Goal: Transaction & Acquisition: Purchase product/service

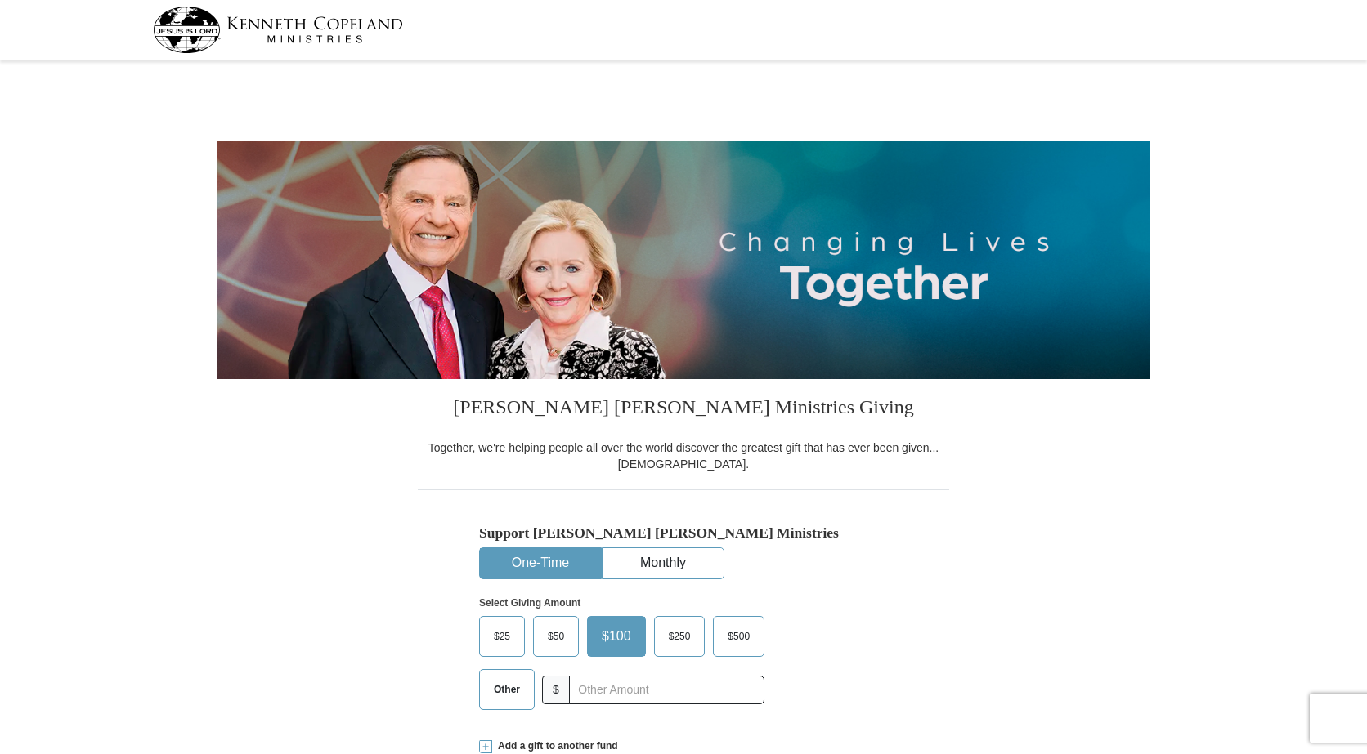
select select "CA"
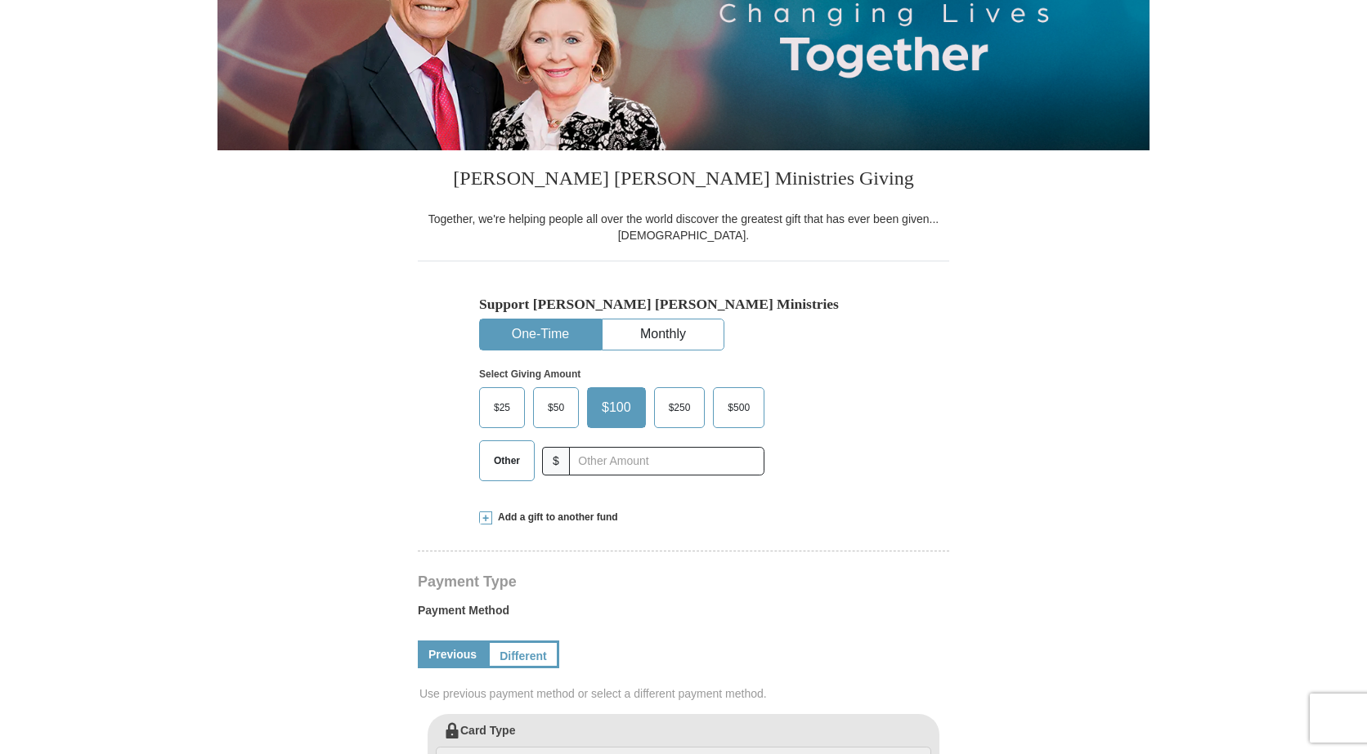
scroll to position [245, 0]
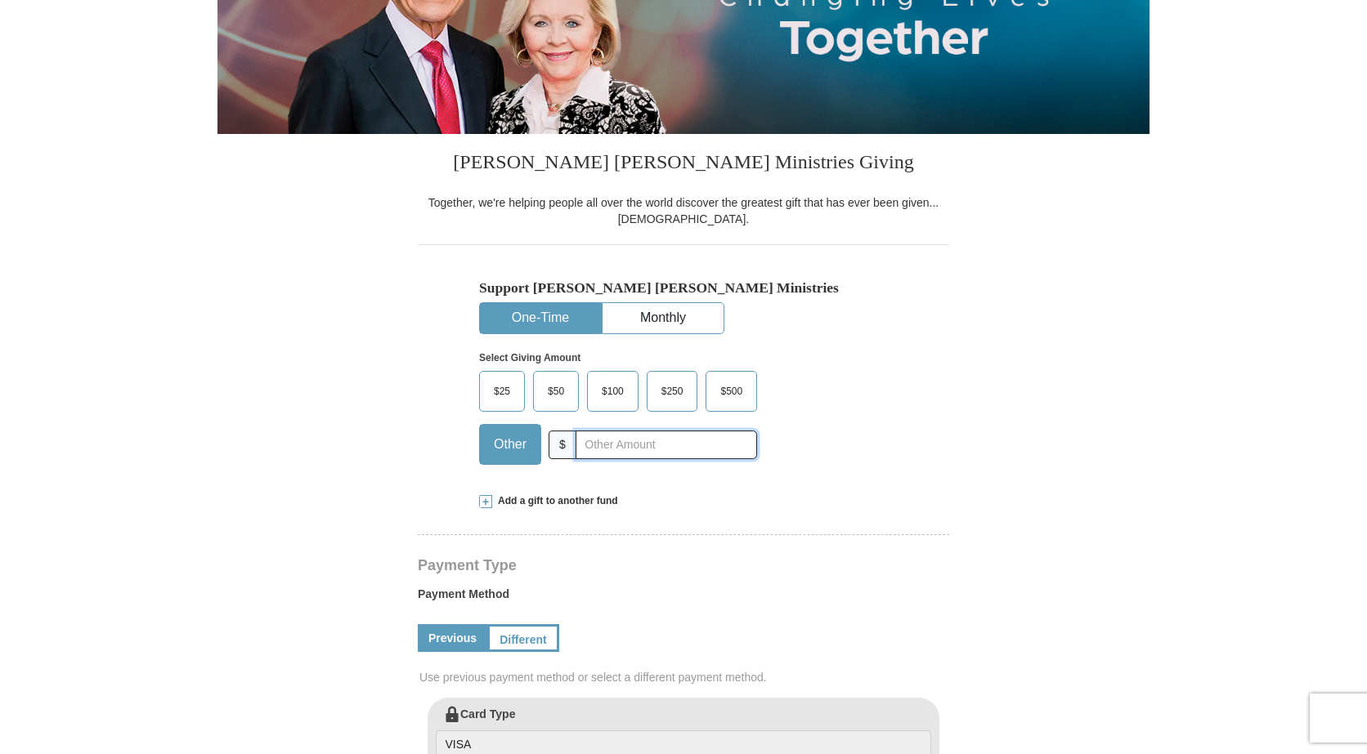
click at [576, 444] on input "text" at bounding box center [665, 445] width 181 height 29
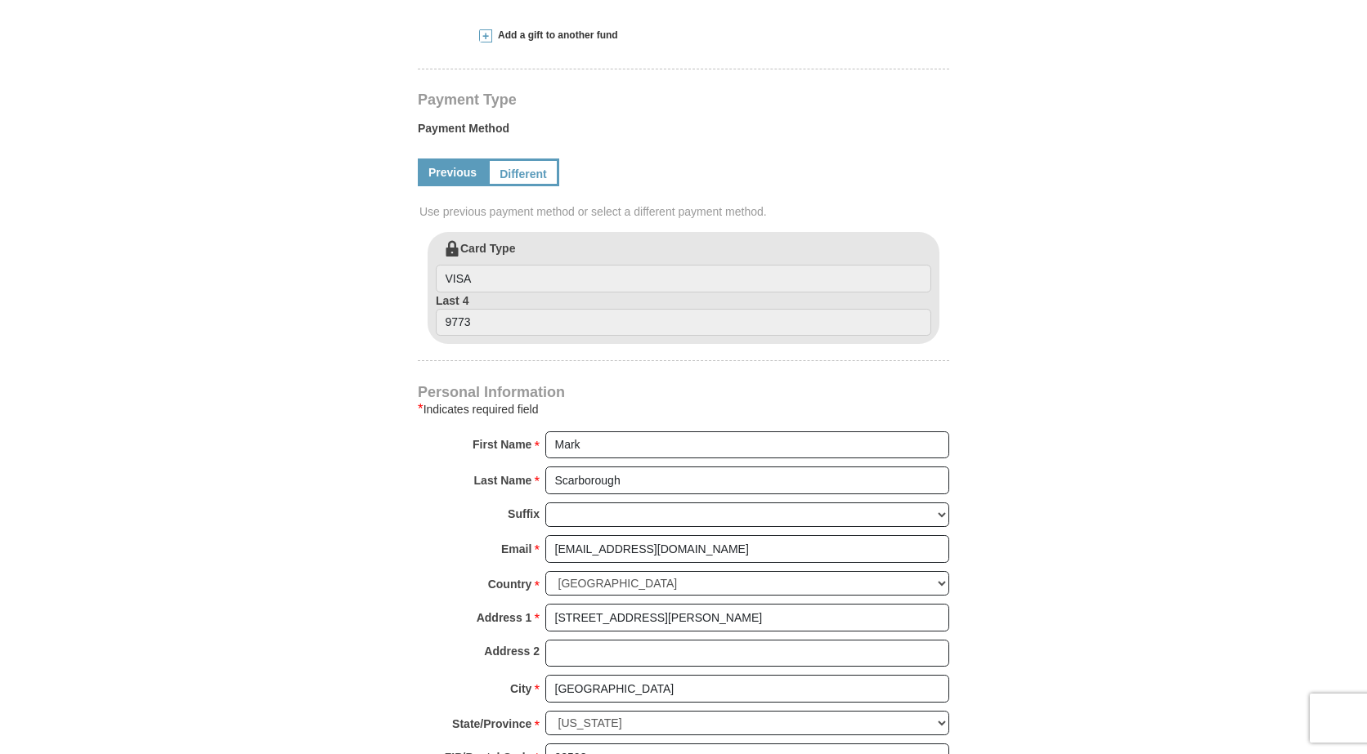
scroll to position [736, 0]
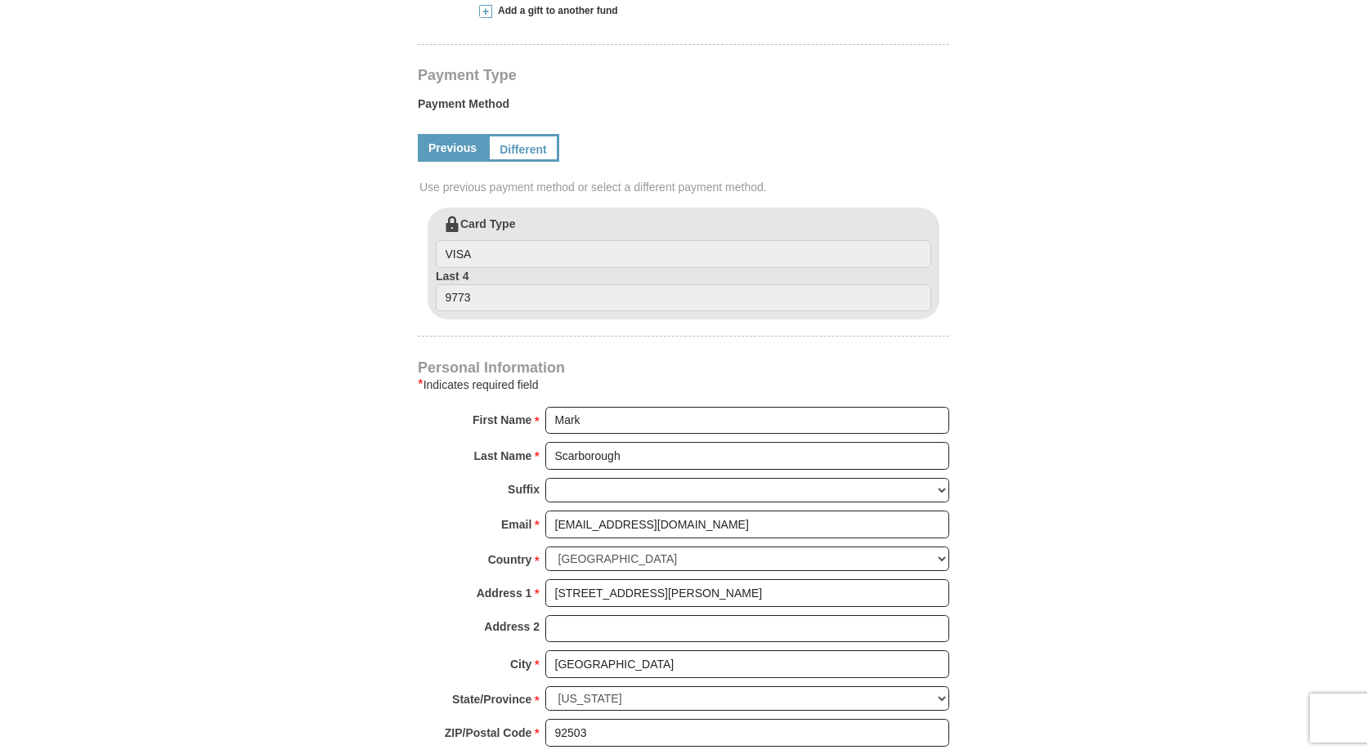
type input "120.00"
click at [484, 420] on div "First Name * Mark Please enter First Name" at bounding box center [683, 425] width 531 height 36
type input "[PERSON_NAME]"
click at [620, 453] on input "Scarborough" at bounding box center [747, 456] width 404 height 28
drag, startPoint x: 620, startPoint y: 453, endPoint x: 415, endPoint y: 428, distance: 206.6
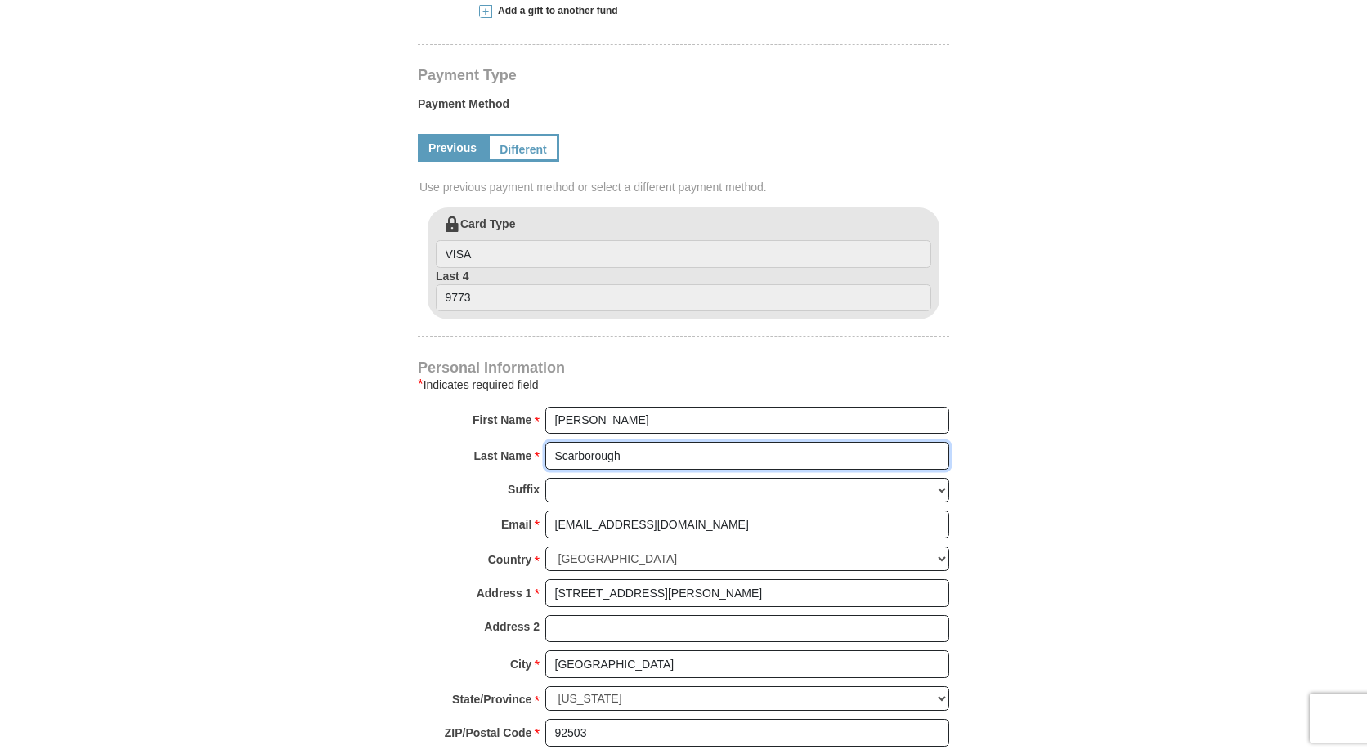
click at [415, 428] on form "[PERSON_NAME] [PERSON_NAME] Ministries Giving Together, we're helping people al…" at bounding box center [683, 210] width 932 height 1761
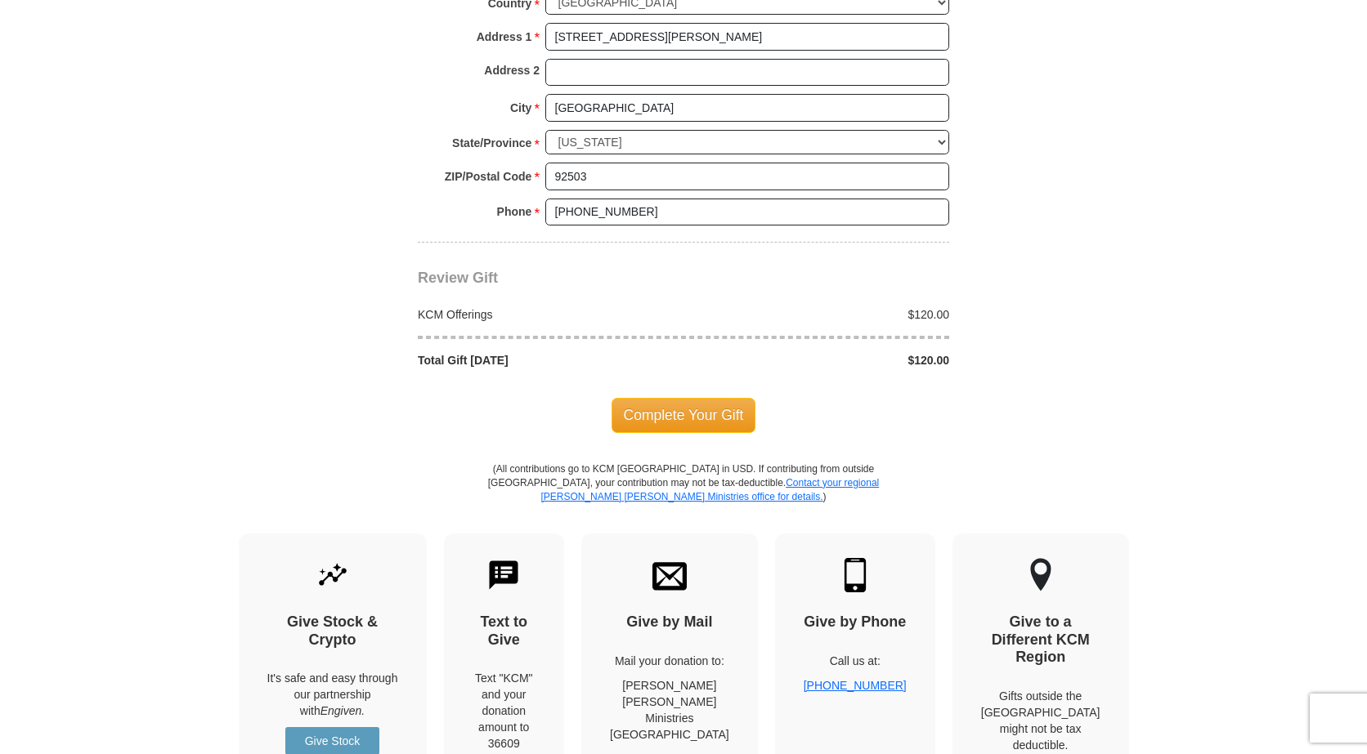
scroll to position [1308, 0]
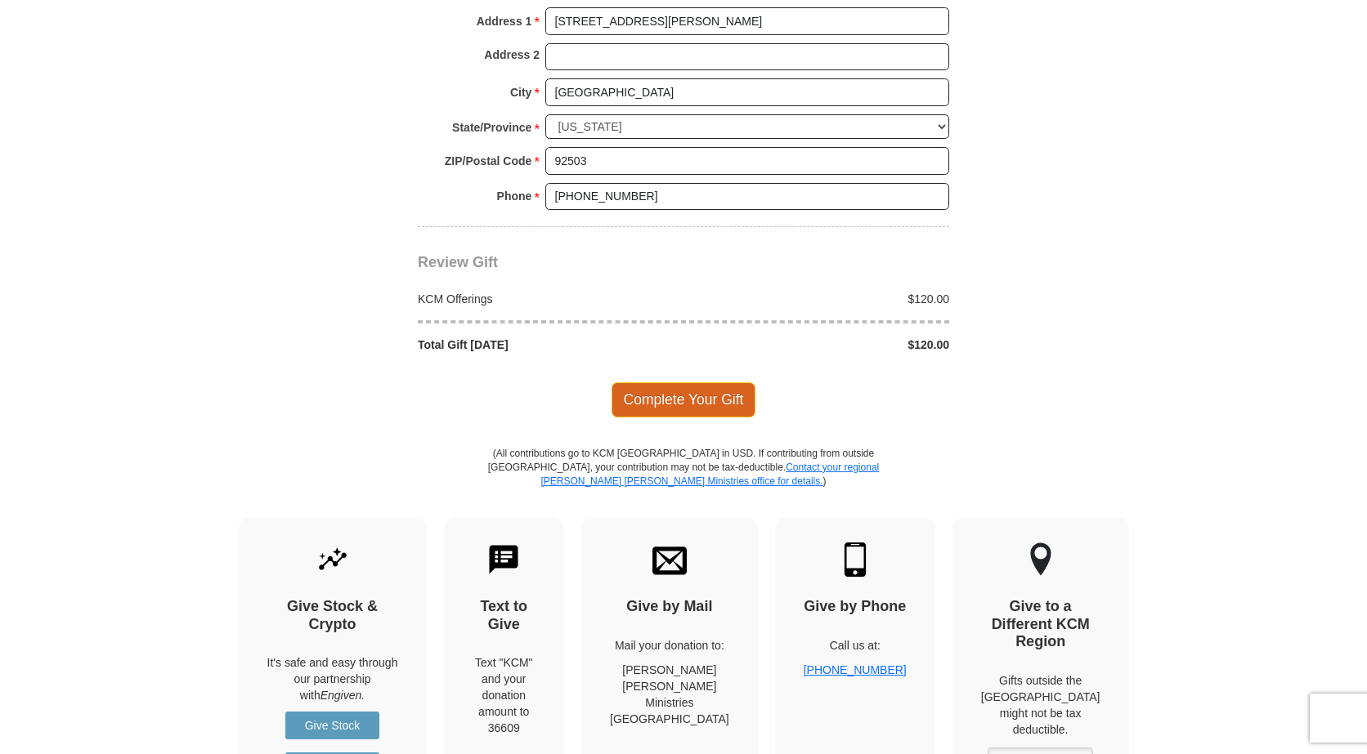
type input "[GEOGRAPHIC_DATA]"
click at [679, 399] on span "Complete Your Gift" at bounding box center [683, 400] width 145 height 34
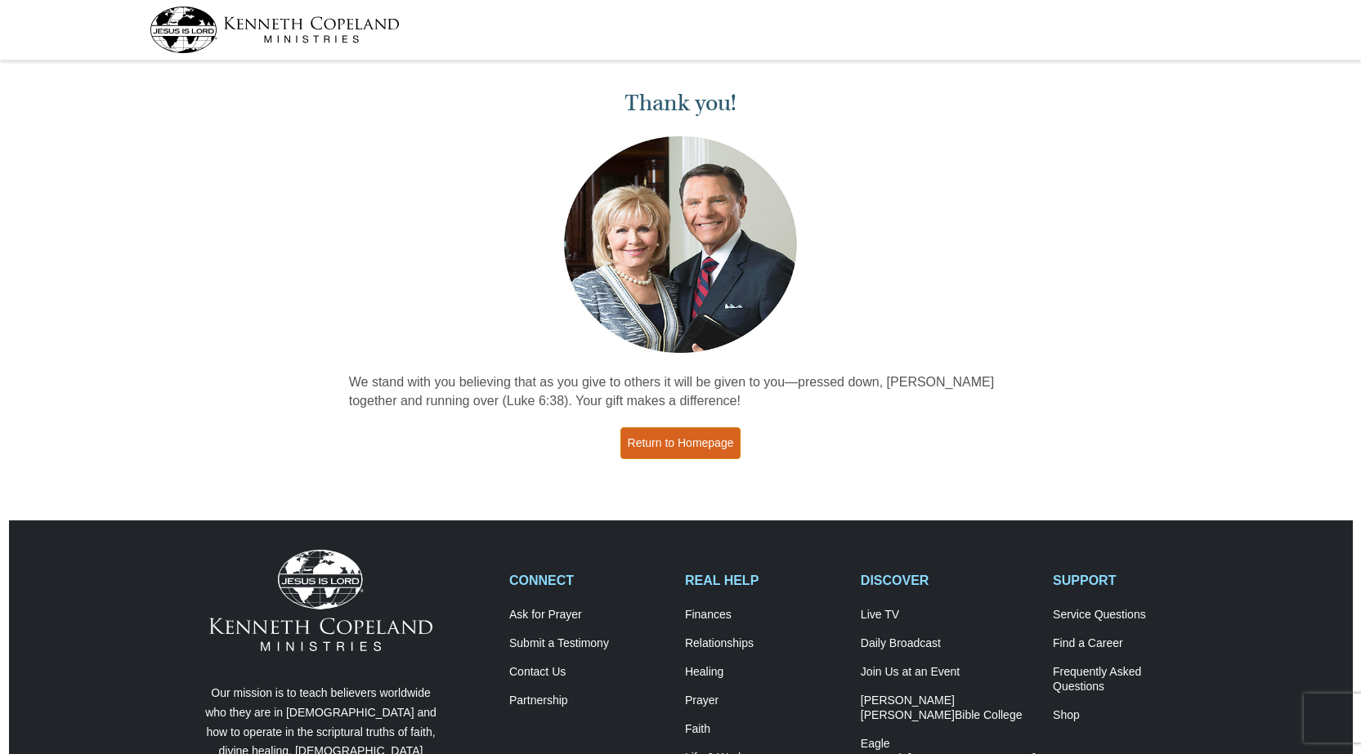
click at [677, 436] on link "Return to Homepage" at bounding box center [680, 443] width 121 height 32
